Goal: Information Seeking & Learning: Learn about a topic

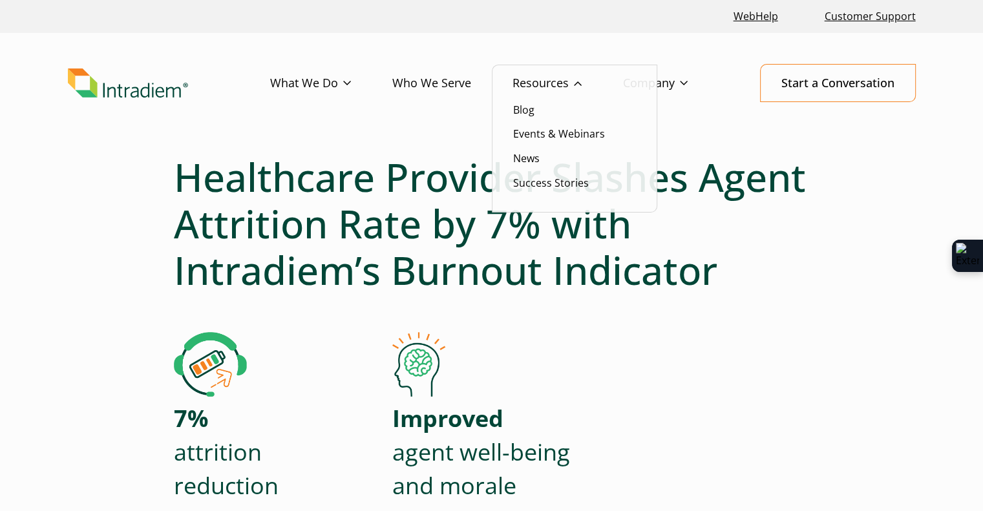
click at [540, 76] on link "Resources" at bounding box center [567, 83] width 110 height 37
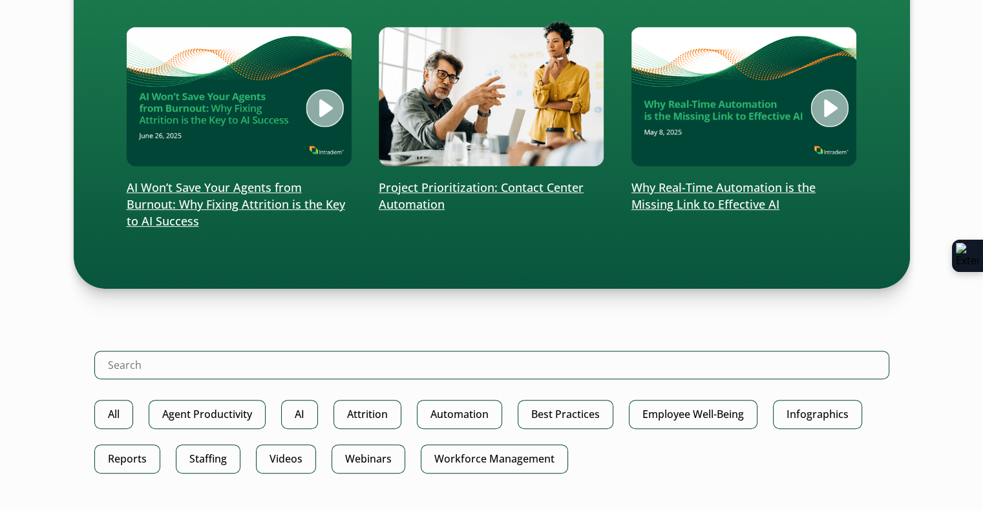
scroll to position [517, 0]
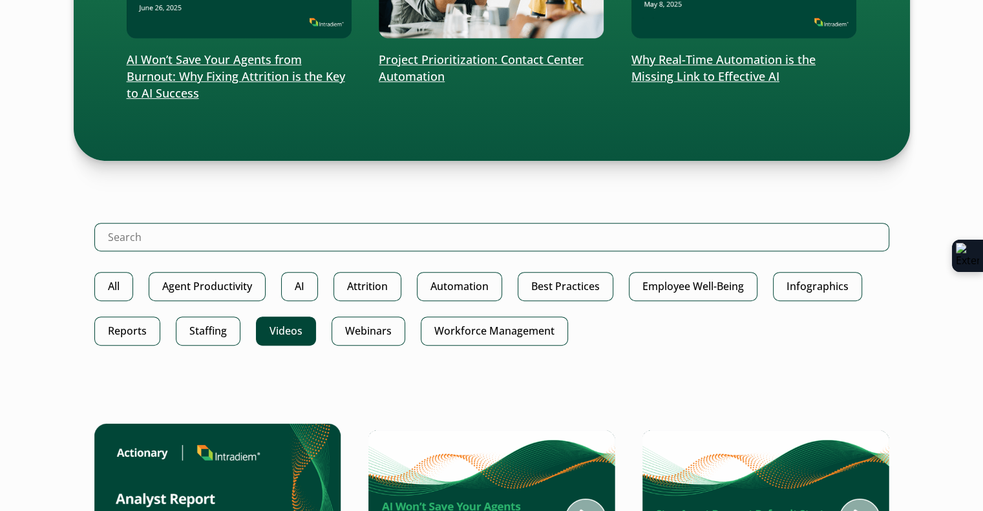
click at [280, 330] on link "Videos" at bounding box center [286, 331] width 60 height 29
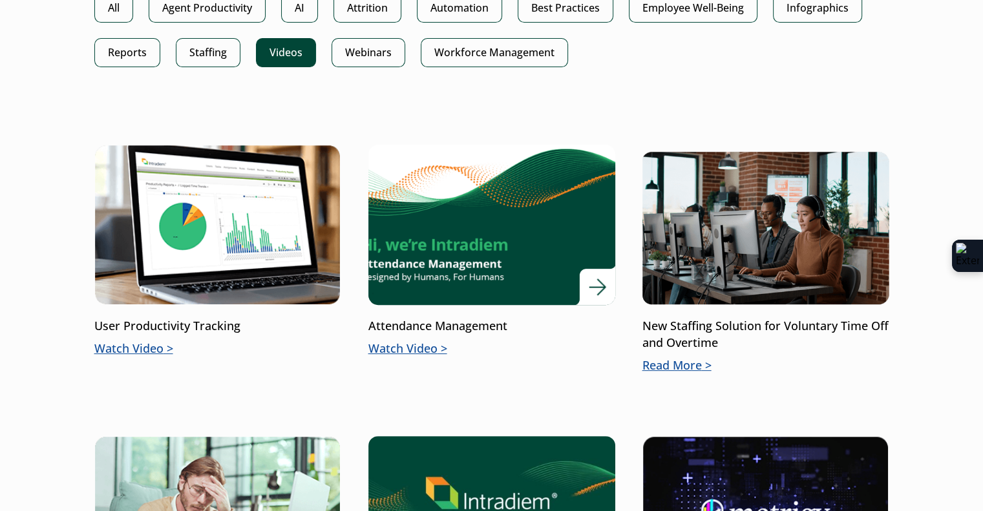
scroll to position [388, 0]
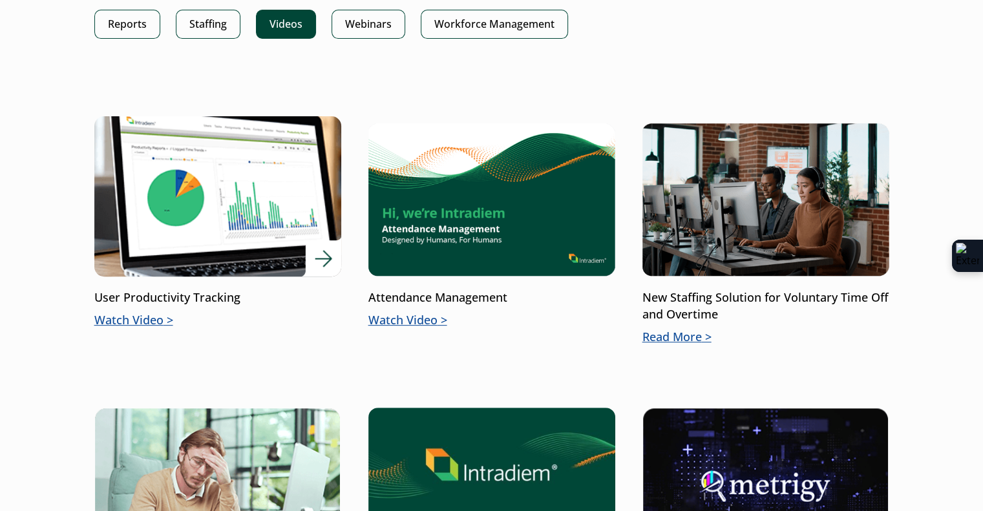
drag, startPoint x: 158, startPoint y: 315, endPoint x: 132, endPoint y: 311, distance: 26.0
click at [132, 312] on p "Watch Video" at bounding box center [217, 320] width 247 height 17
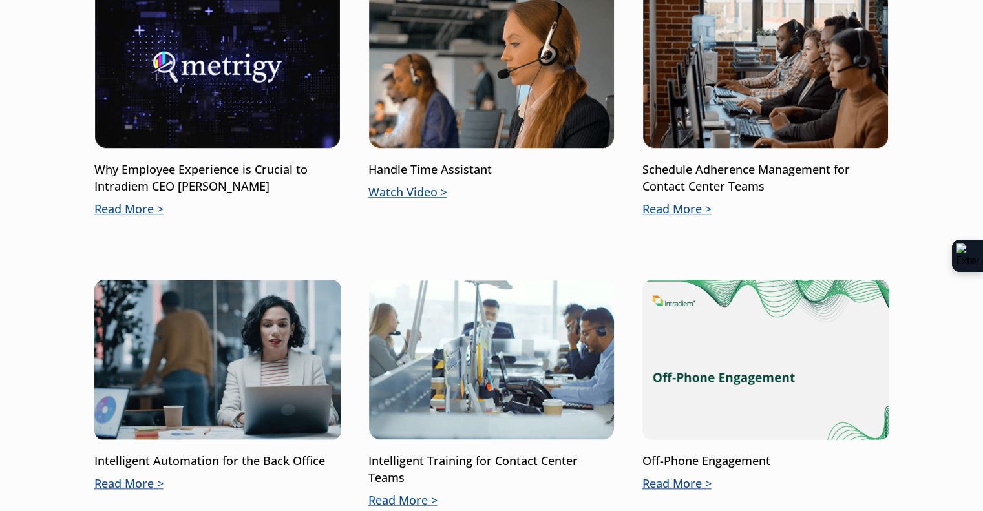
scroll to position [1292, 0]
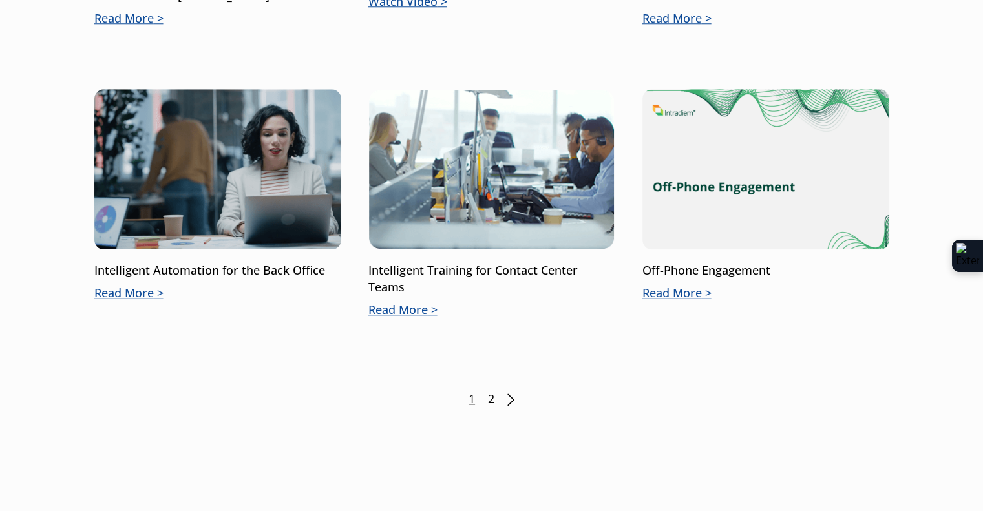
click at [491, 396] on link "2" at bounding box center [491, 399] width 6 height 17
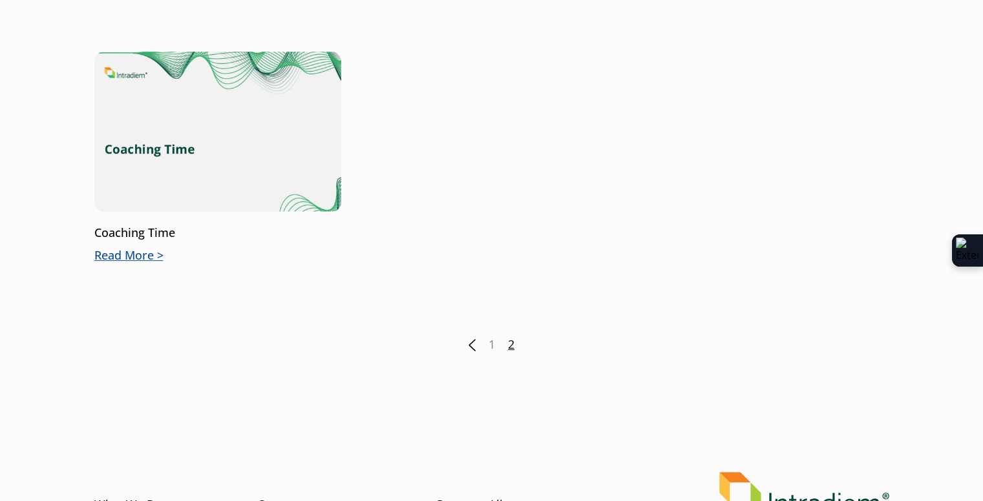
click at [488, 343] on link "1" at bounding box center [491, 345] width 6 height 17
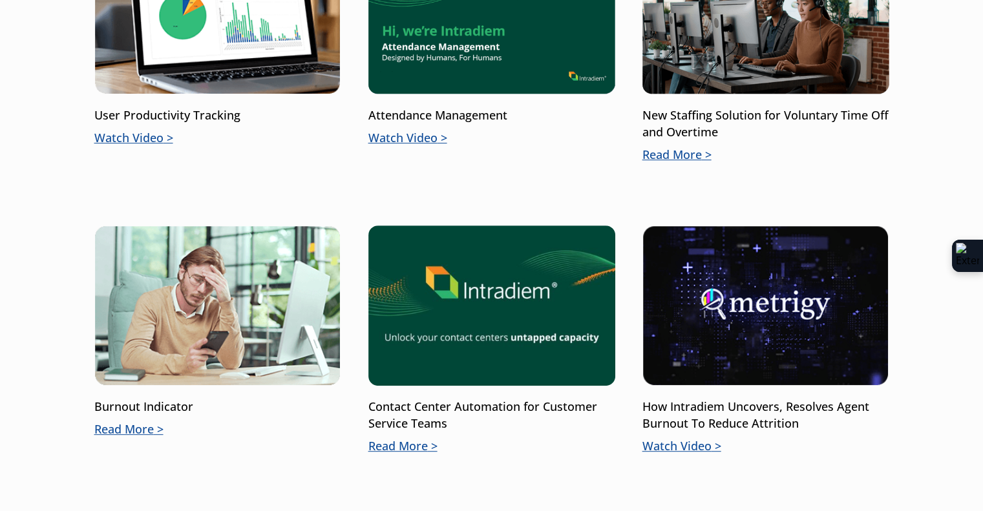
scroll to position [646, 0]
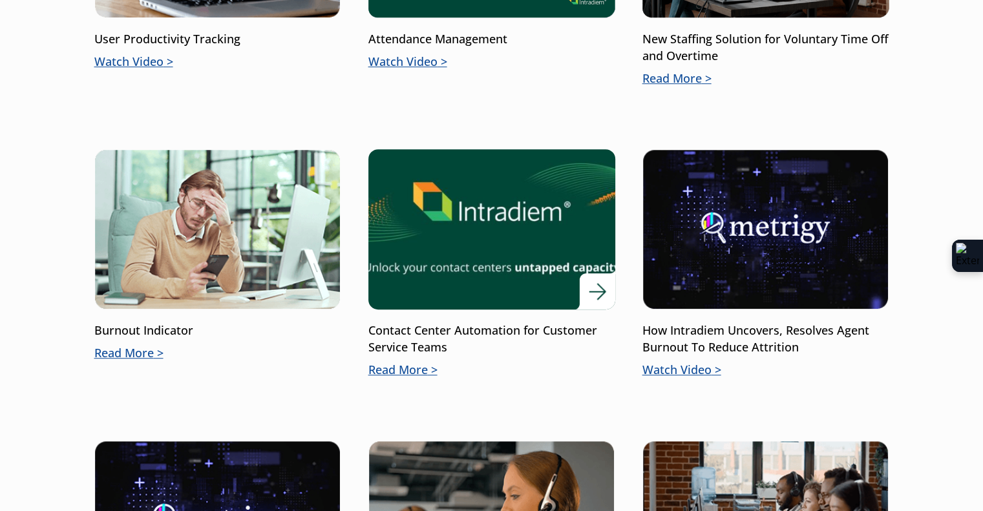
click at [438, 330] on p "Contact Center Automation for Customer Service Teams" at bounding box center [491, 339] width 247 height 34
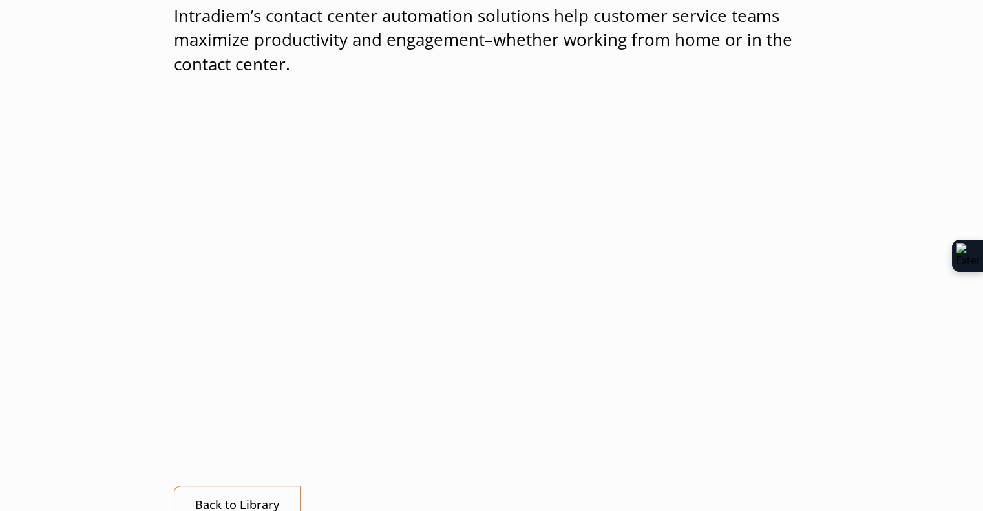
scroll to position [258, 0]
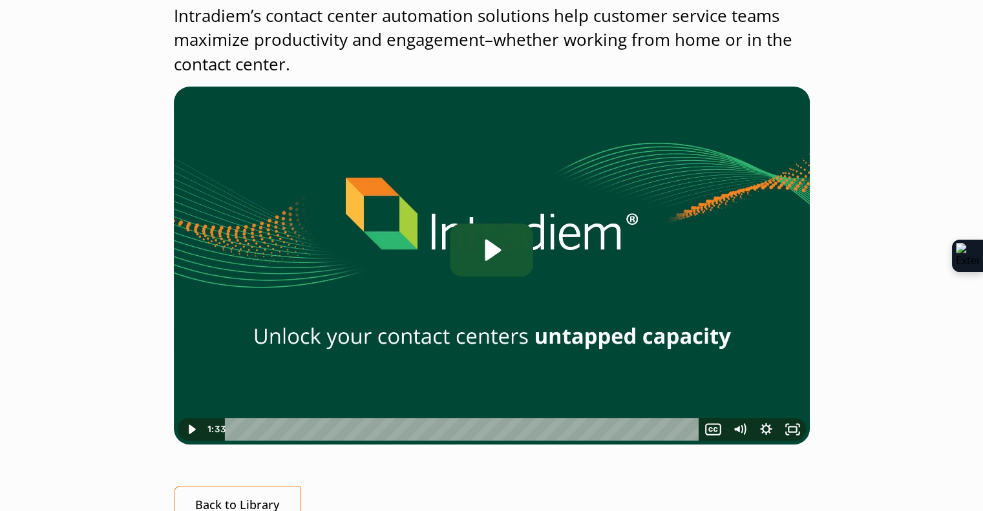
click at [465, 260] on icon "Play Video: Contact Center Automation for Customer Service Teams" at bounding box center [491, 250] width 83 height 53
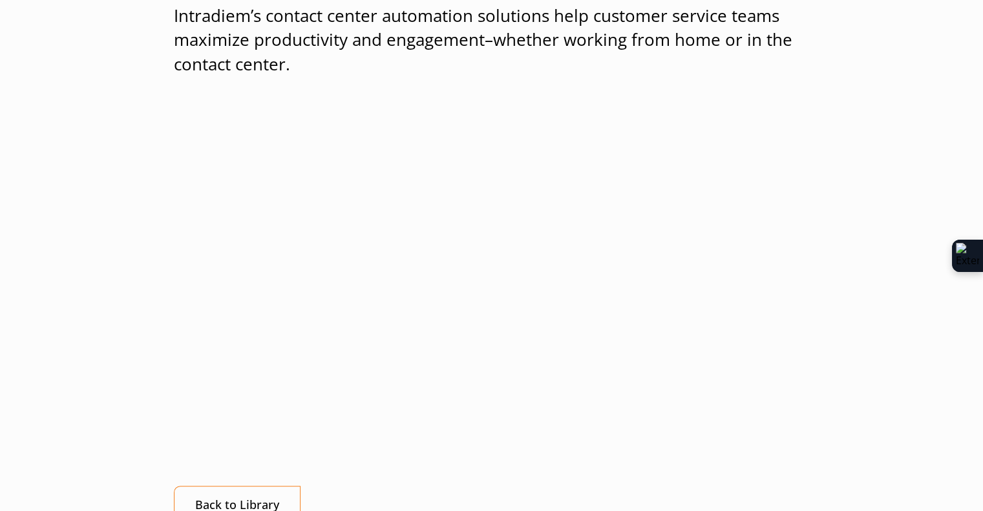
click at [879, 219] on div "Contact Center Automation for Customer Service Teams Intradiem’s contact center…" at bounding box center [491, 261] width 930 height 732
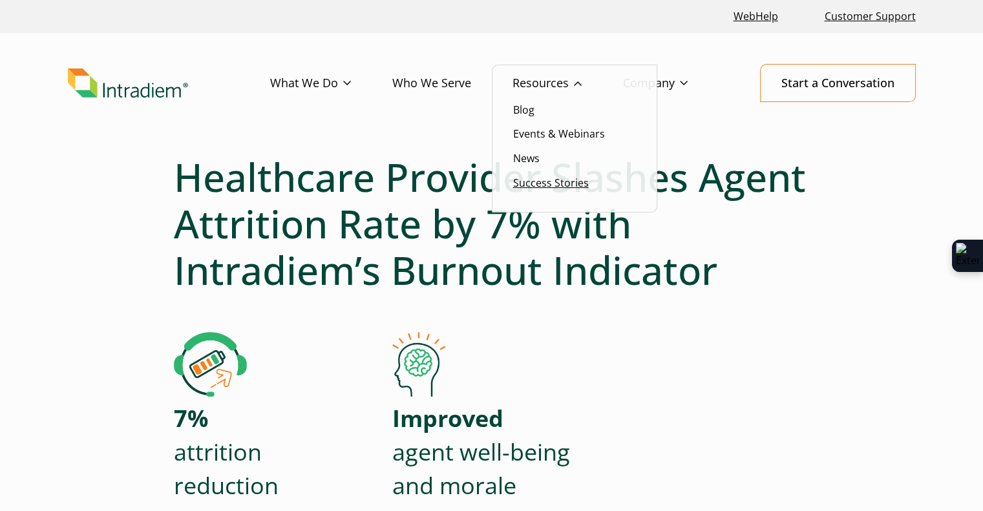
click at [554, 186] on link "Success Stories" at bounding box center [551, 183] width 76 height 14
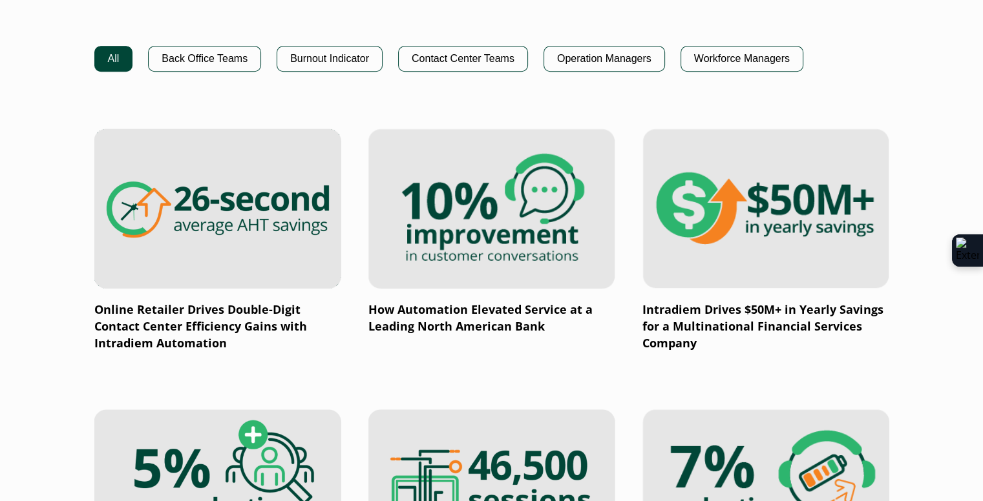
scroll to position [904, 0]
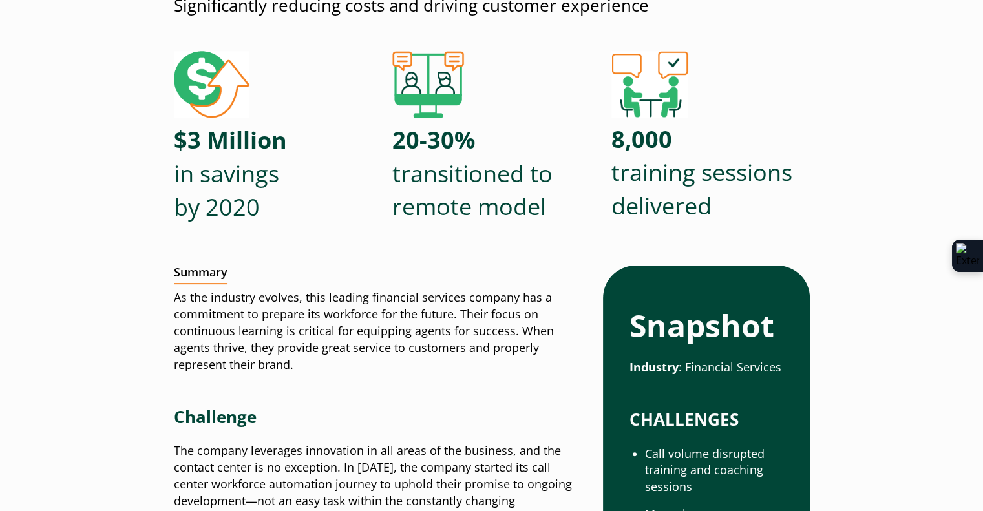
scroll to position [388, 0]
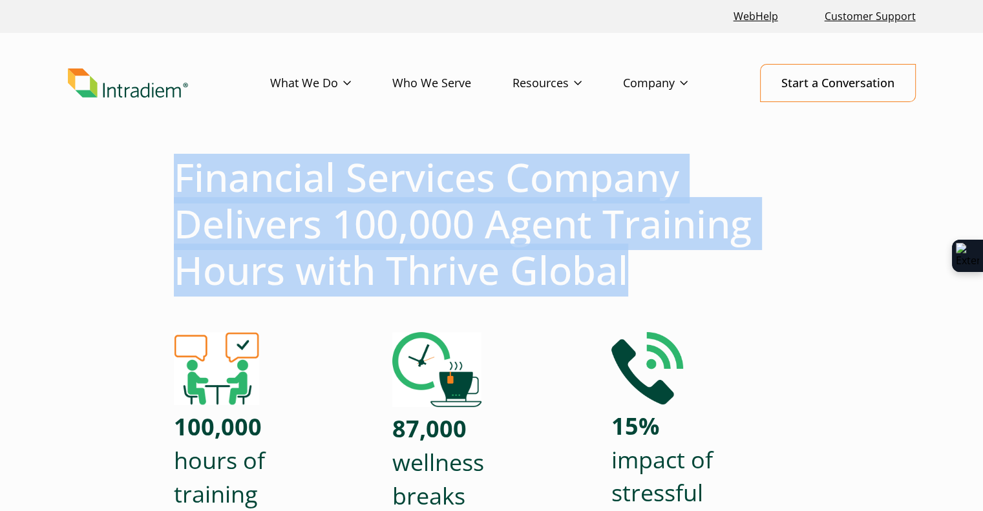
drag, startPoint x: 176, startPoint y: 170, endPoint x: 649, endPoint y: 262, distance: 482.4
click at [649, 262] on h1 "Financial Services Company Delivers 100,000 Agent Training Hours with Thrive Gl…" at bounding box center [492, 224] width 636 height 140
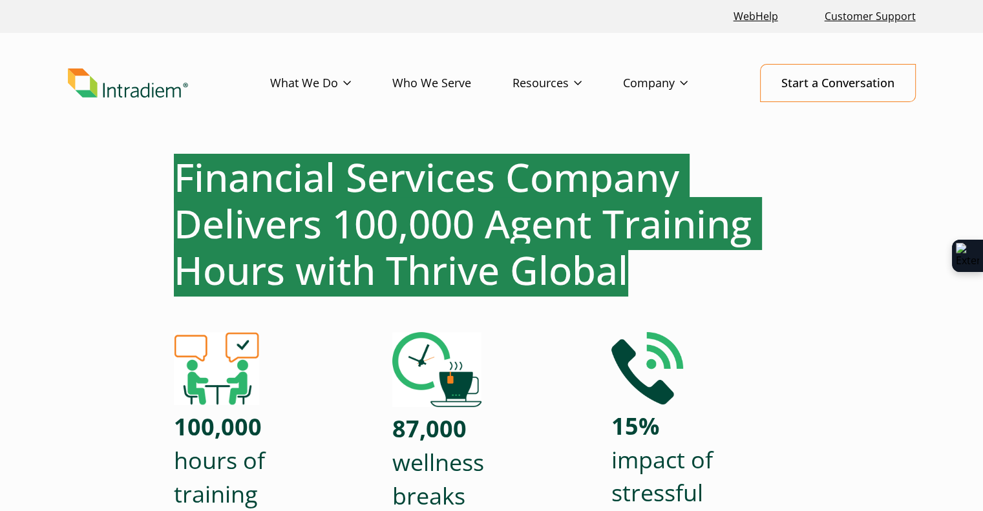
scroll to position [258, 0]
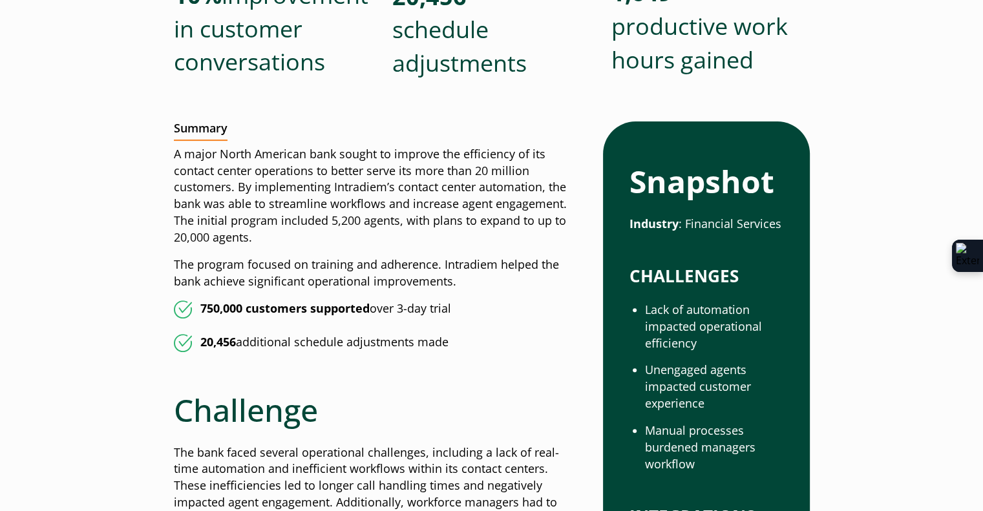
scroll to position [323, 0]
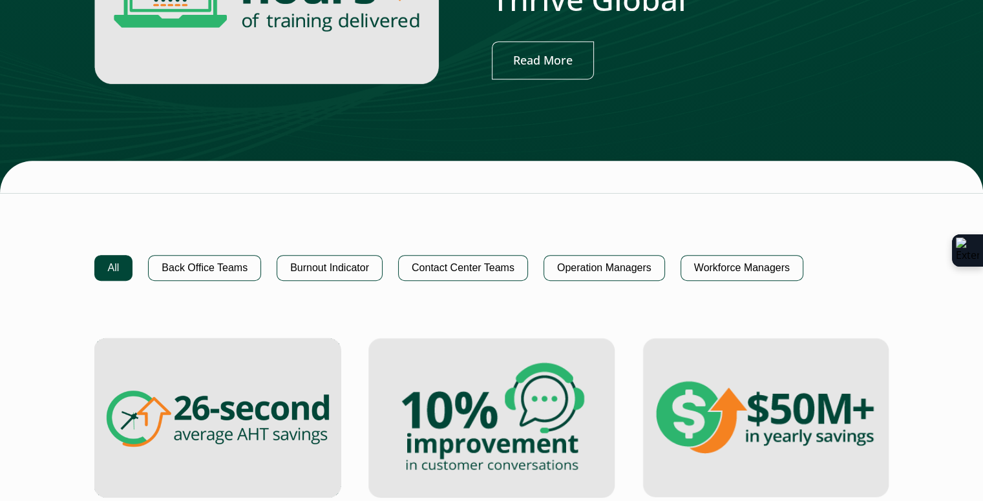
scroll to position [452, 0]
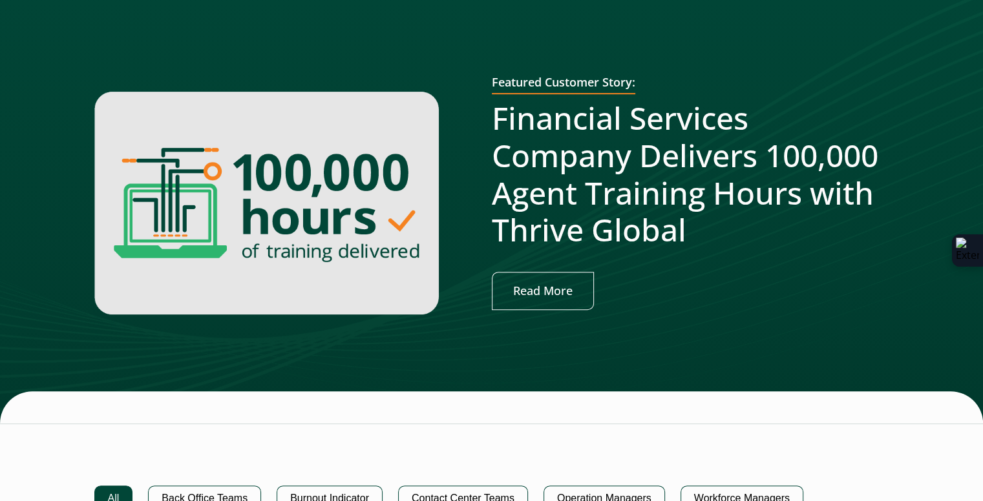
click at [385, 194] on img at bounding box center [266, 203] width 344 height 223
click at [545, 298] on link "Read More" at bounding box center [543, 291] width 102 height 38
